Goal: Find specific page/section: Find specific page/section

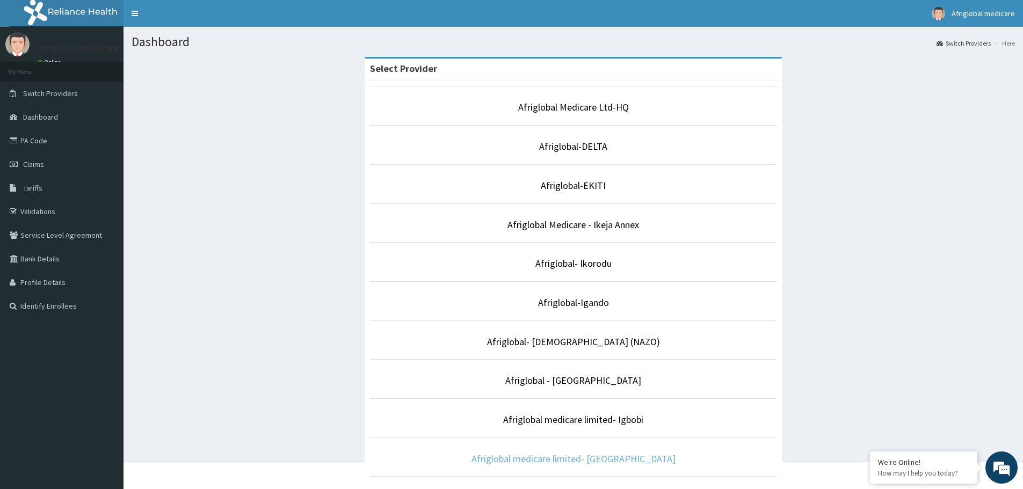
click at [575, 461] on link "Afriglobal medicare limited- [GEOGRAPHIC_DATA]" at bounding box center [574, 459] width 204 height 12
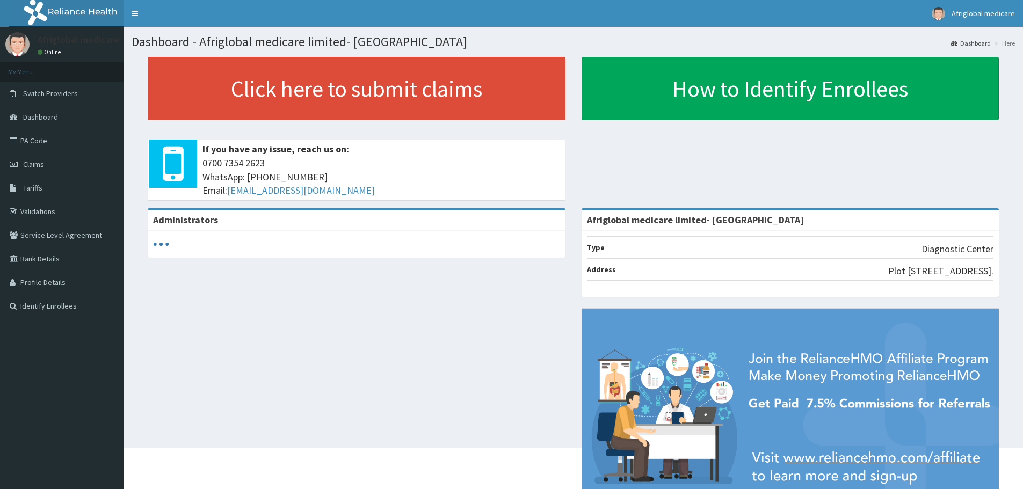
click at [37, 143] on link "PA Code" at bounding box center [62, 141] width 124 height 24
